Goal: Task Accomplishment & Management: Use online tool/utility

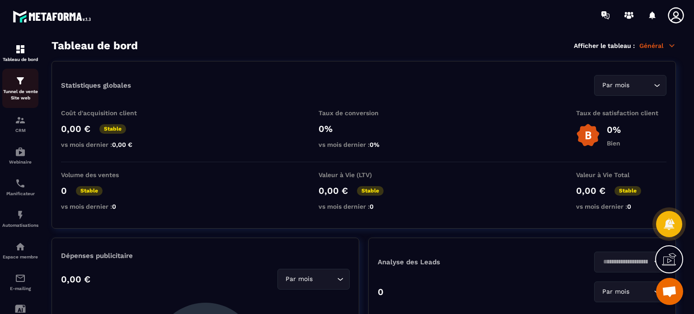
click at [23, 95] on p "Tunnel de vente Site web" at bounding box center [20, 95] width 36 height 13
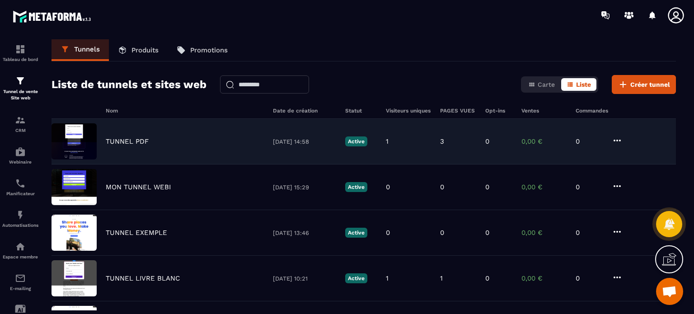
click at [135, 139] on p "TUNNEL PDF" at bounding box center [127, 141] width 43 height 8
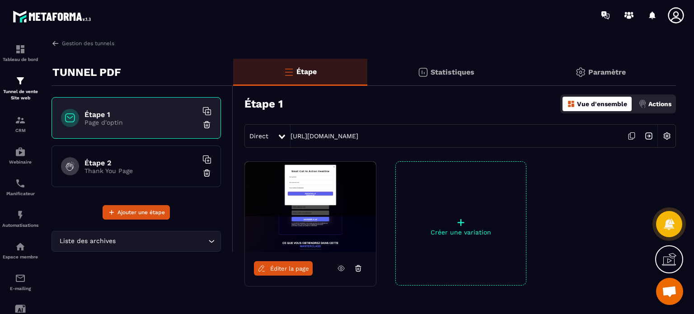
click at [464, 217] on p "+" at bounding box center [461, 222] width 130 height 13
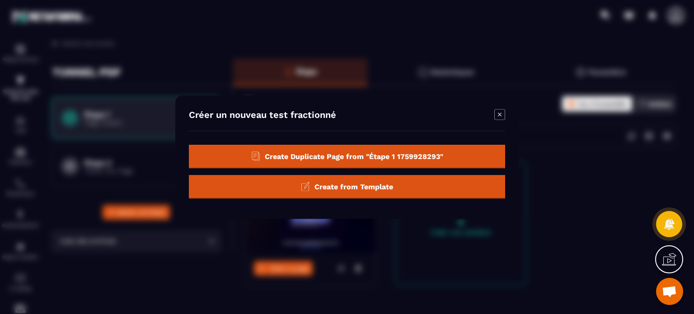
click at [443, 151] on div "Create Duplicate Page from "Étape 1 1759928293"" at bounding box center [347, 156] width 316 height 23
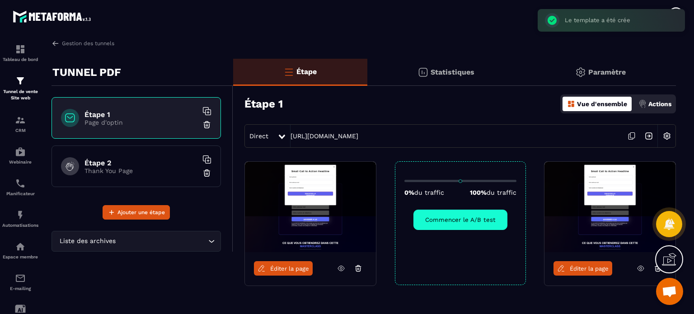
click at [424, 152] on div "Create Duplicate Page from "Étape 1 1759928293" Create Duplicate Page from "Éta…" at bounding box center [347, 126] width 316 height 84
click at [690, 163] on section "Tableau de bord Tunnel de vente Site web CRM Webinaire Planificateur Automatisa…" at bounding box center [347, 174] width 694 height 289
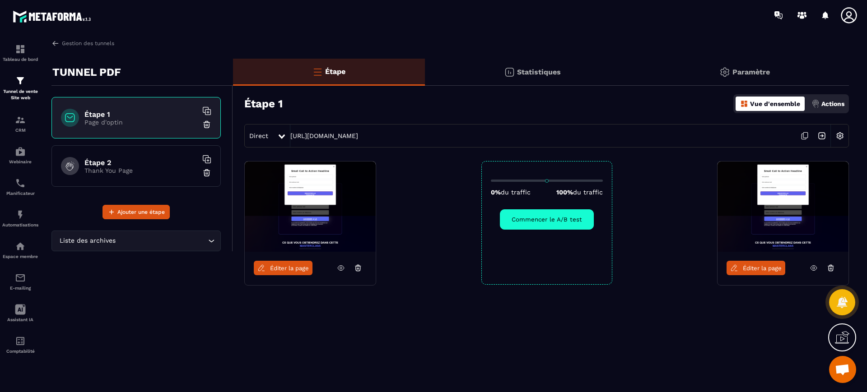
drag, startPoint x: 666, startPoint y: 1, endPoint x: 549, endPoint y: 364, distance: 381.6
click at [549, 313] on div "Gestion des tunnels TUNNEL PDF Étape 1 Page d'optin Étape 2 Thank You Page Ajou…" at bounding box center [450, 214] width 816 height 350
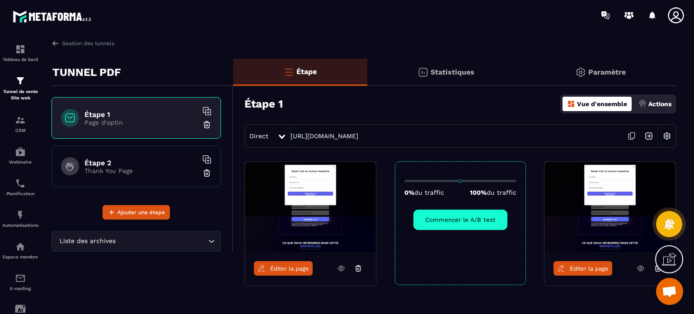
drag, startPoint x: 836, startPoint y: 1, endPoint x: 456, endPoint y: 43, distance: 383.1
click at [456, 43] on div "Gestion des tunnels" at bounding box center [363, 43] width 624 height 8
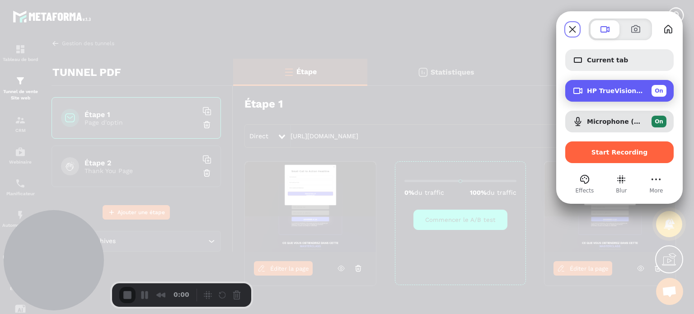
click at [600, 94] on span "HP TrueVision HD Camera (30c9:0064)" at bounding box center [615, 90] width 57 height 7
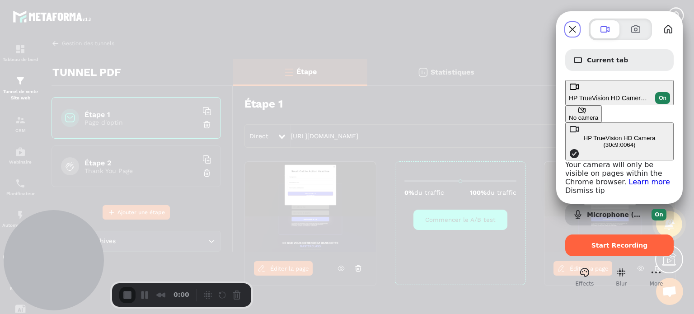
click at [569, 114] on div "No camera" at bounding box center [583, 117] width 29 height 7
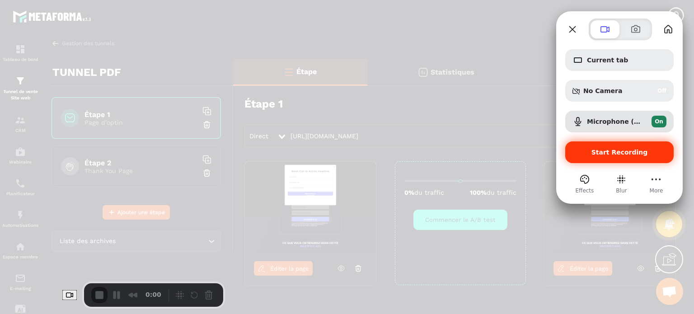
click at [597, 150] on span "Start Recording" at bounding box center [619, 152] width 56 height 7
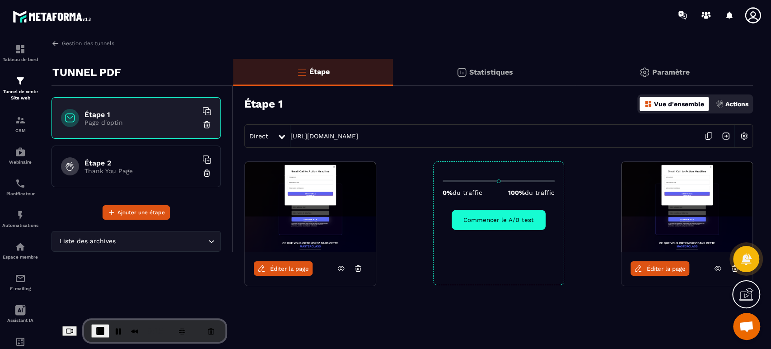
drag, startPoint x: 678, startPoint y: 1, endPoint x: 419, endPoint y: 41, distance: 262.7
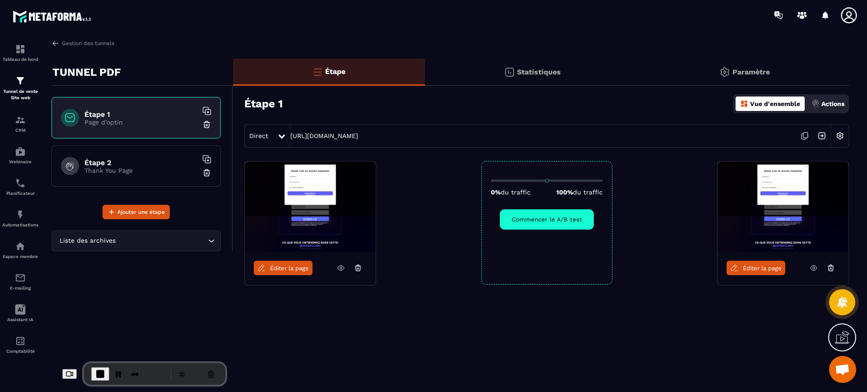
drag, startPoint x: 419, startPoint y: 41, endPoint x: 524, endPoint y: 321, distance: 299.7
click at [524, 313] on div "Éditer la page 0% du traffic 100% du traffic Commencer le A/B test Éditer la pa…" at bounding box center [541, 245] width 616 height 169
click at [693, 269] on icon at bounding box center [831, 268] width 8 height 8
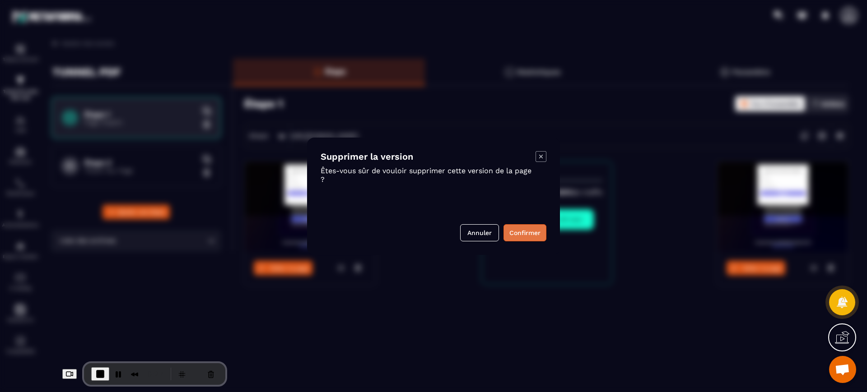
click at [514, 232] on button "Confirmer" at bounding box center [525, 232] width 43 height 17
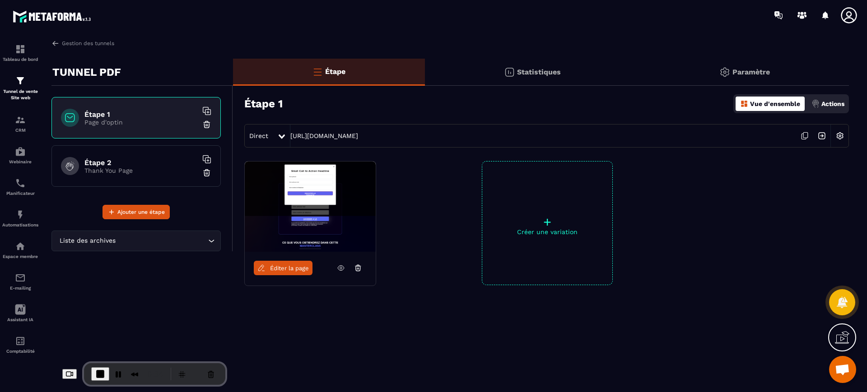
click at [503, 71] on div "Statistiques" at bounding box center [532, 72] width 215 height 27
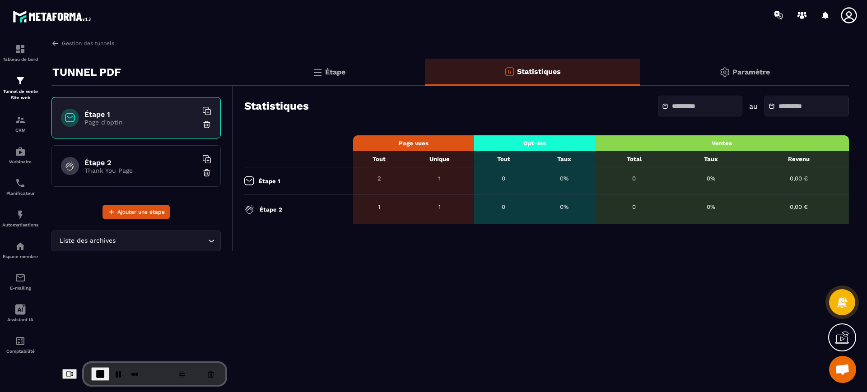
click at [369, 71] on div "Étape" at bounding box center [329, 72] width 192 height 27
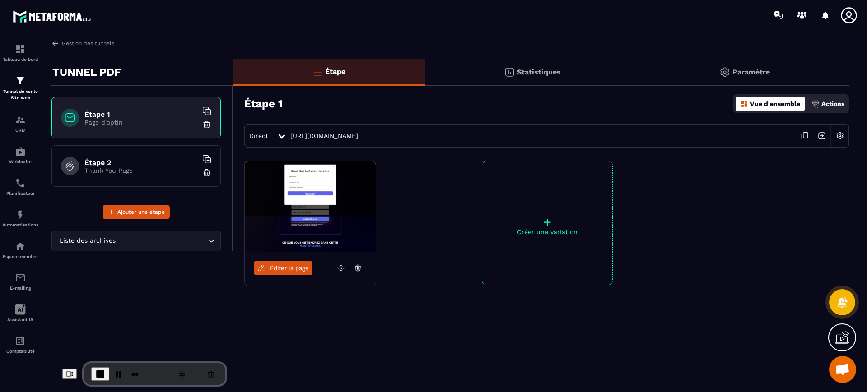
click at [528, 67] on div "Statistiques" at bounding box center [532, 72] width 215 height 27
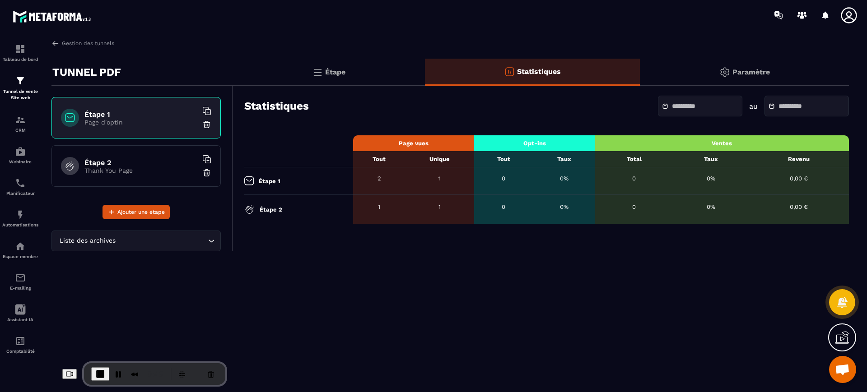
click at [338, 76] on div "Étape" at bounding box center [329, 72] width 192 height 27
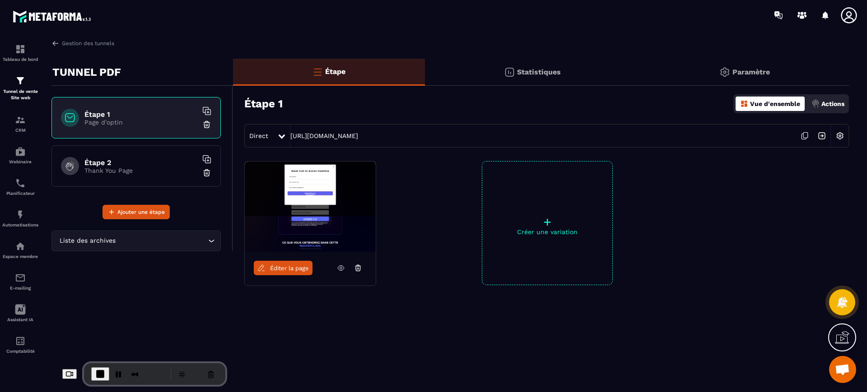
click at [285, 265] on span "Éditer la page" at bounding box center [289, 268] width 39 height 7
